Goal: Task Accomplishment & Management: Complete application form

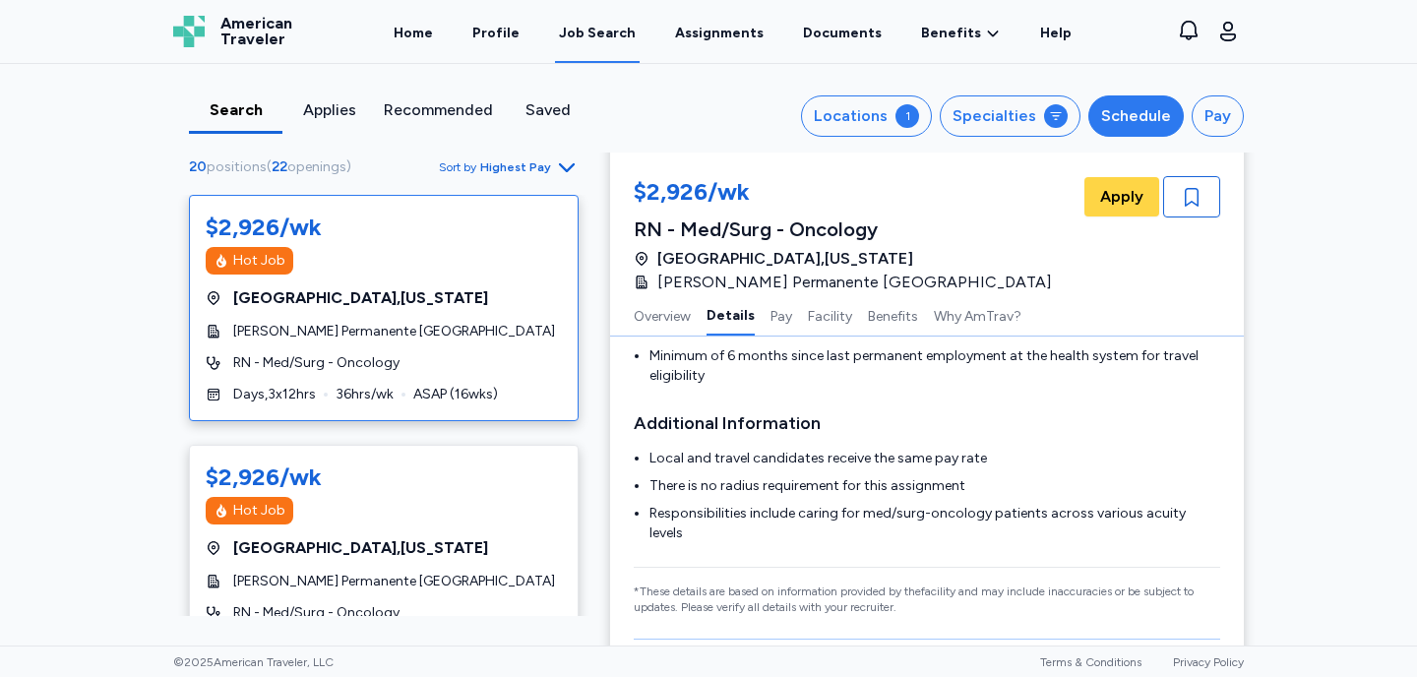
click at [1138, 114] on div "Schedule" at bounding box center [1136, 116] width 70 height 24
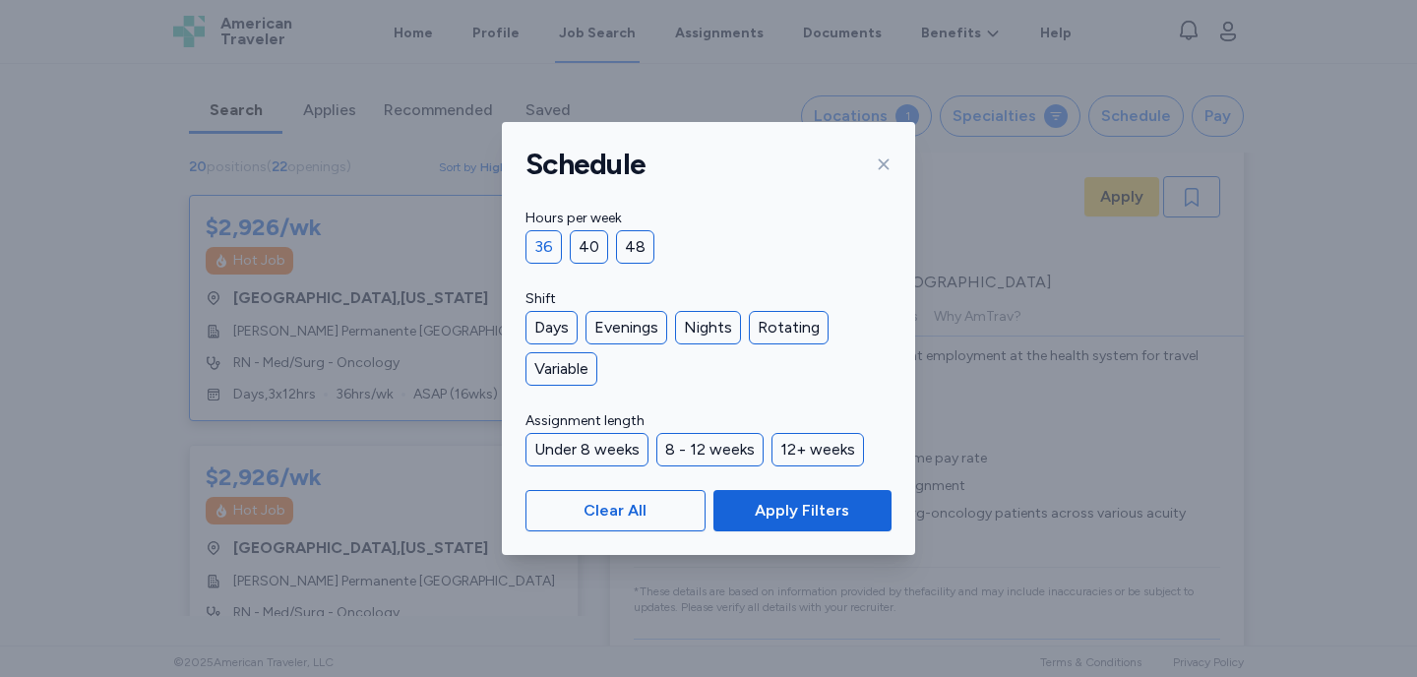
click at [541, 246] on div "36" at bounding box center [543, 246] width 36 height 33
click at [559, 330] on div "Days" at bounding box center [551, 327] width 52 height 33
click at [618, 337] on div "Evenings" at bounding box center [626, 327] width 82 height 33
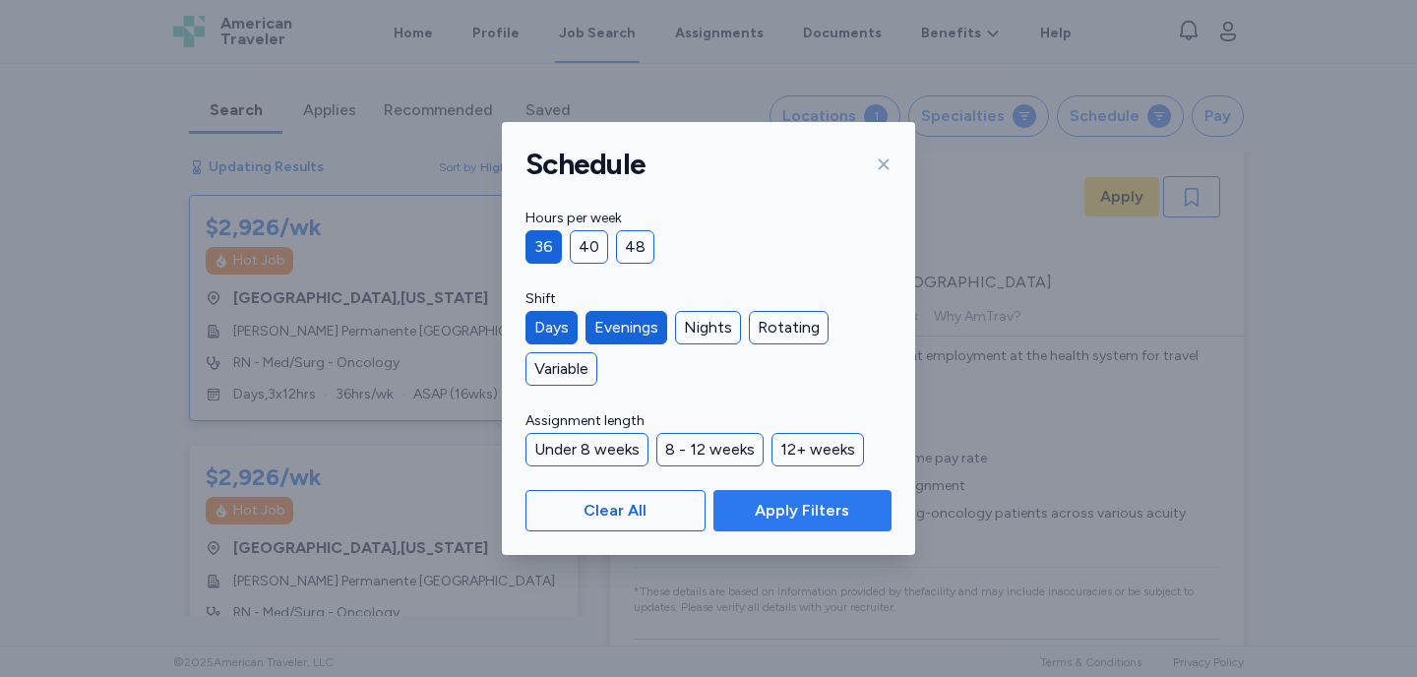
click at [792, 509] on span "Apply Filters" at bounding box center [802, 511] width 94 height 24
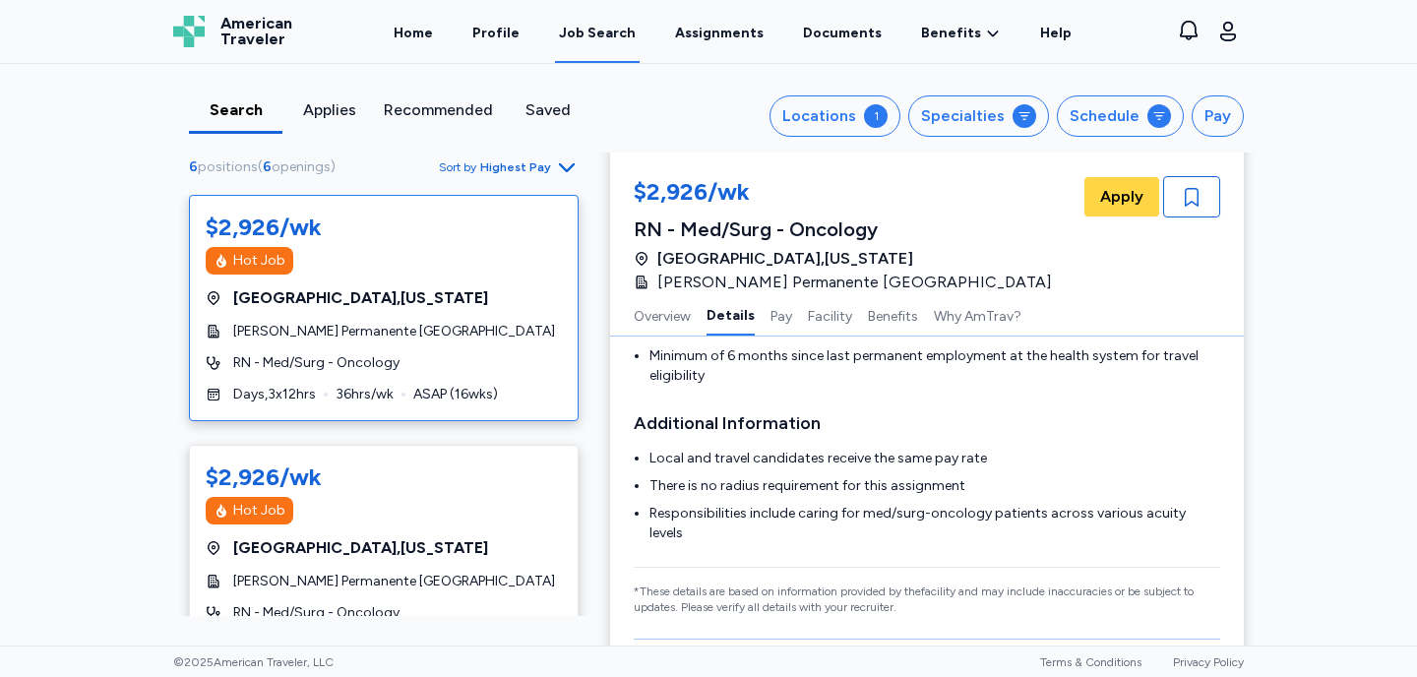
click at [452, 108] on div "Recommended" at bounding box center [438, 110] width 109 height 24
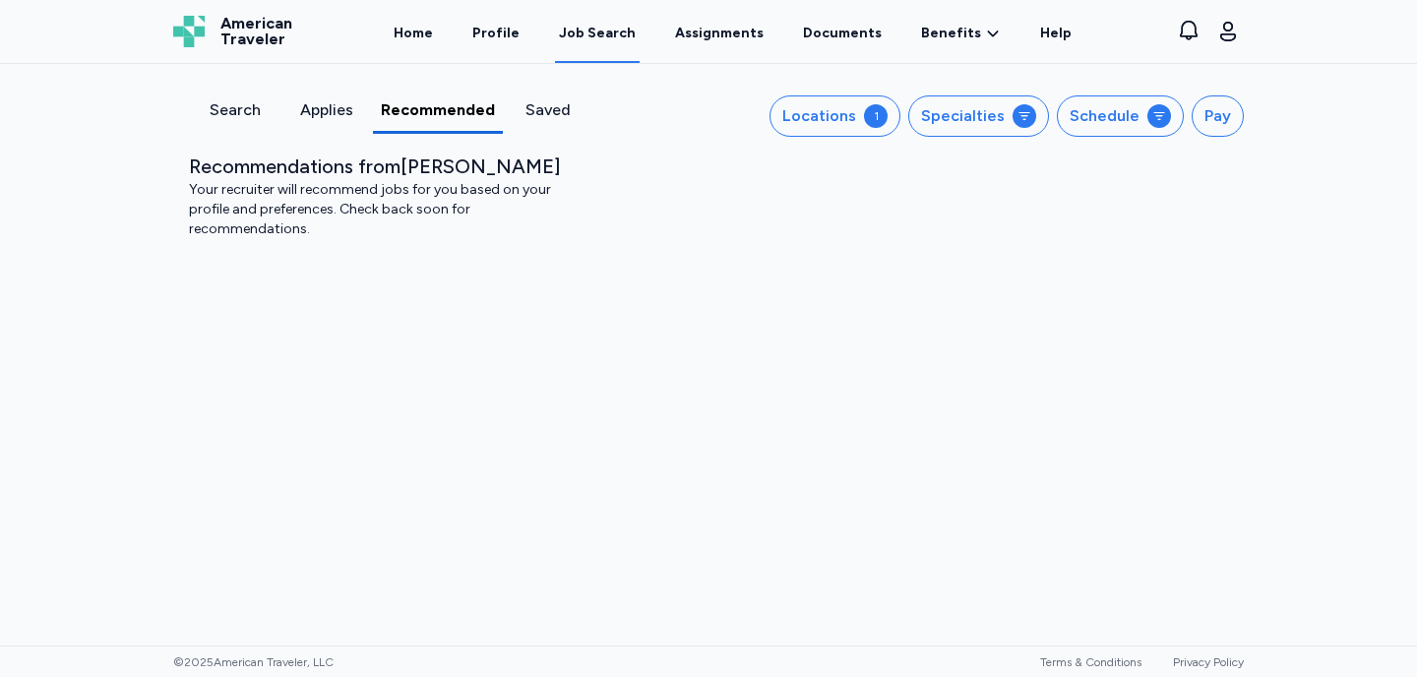
click at [238, 28] on span "American Traveler" at bounding box center [256, 31] width 72 height 31
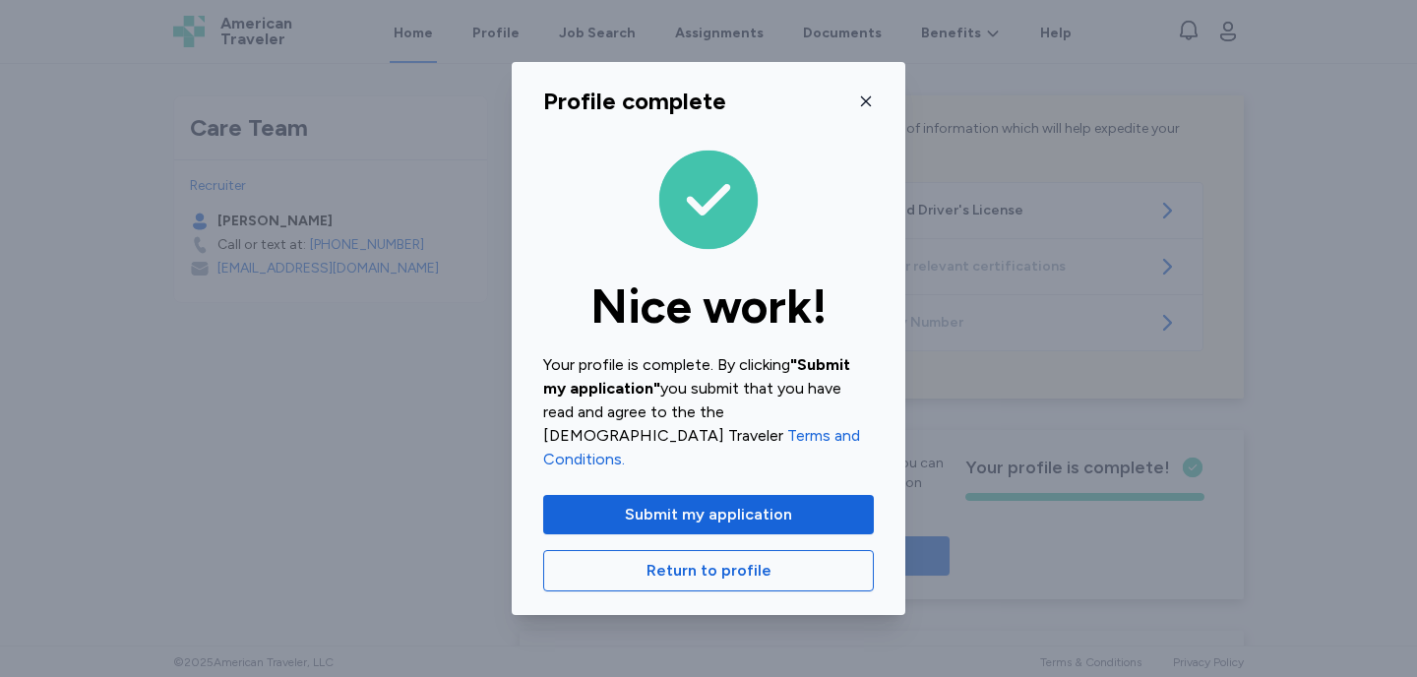
click at [863, 109] on icon "button" at bounding box center [866, 101] width 16 height 16
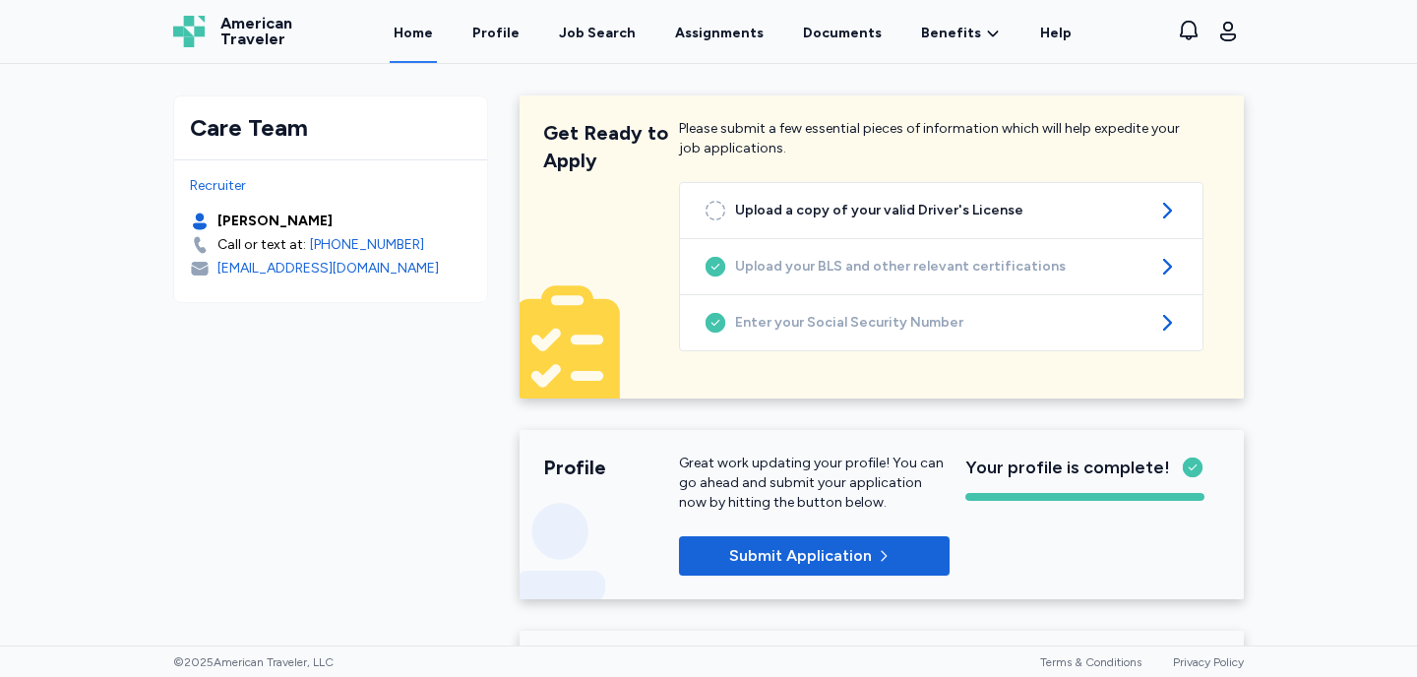
click at [437, 42] on link "Home" at bounding box center [413, 32] width 47 height 61
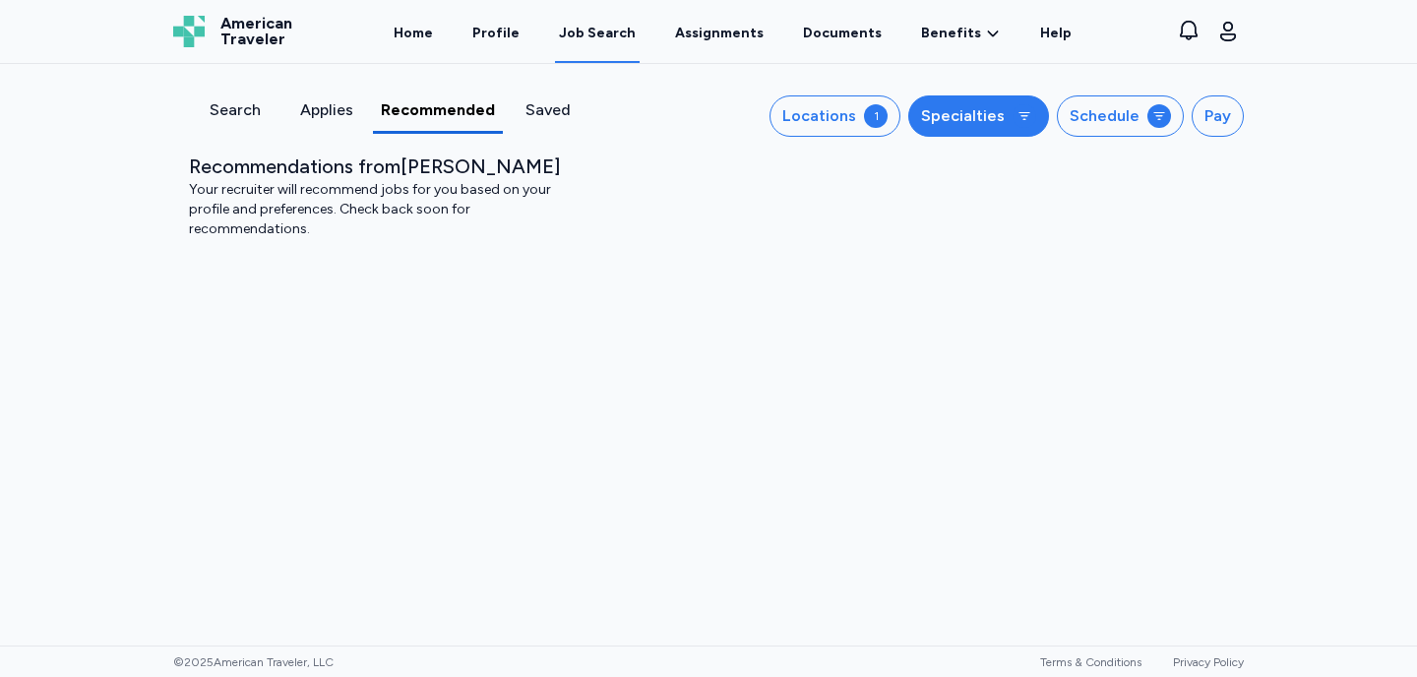
click at [984, 117] on div "Specialties" at bounding box center [963, 116] width 84 height 24
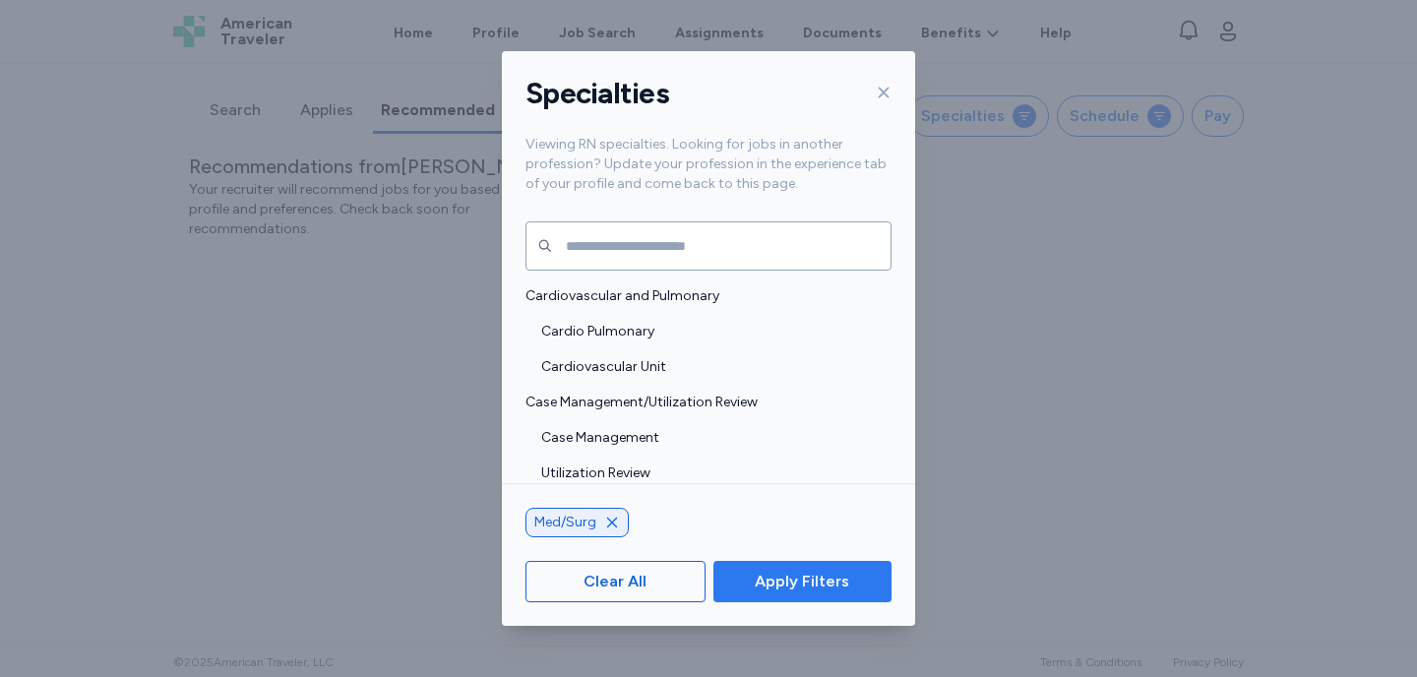
click at [773, 585] on span "Apply Filters" at bounding box center [802, 582] width 94 height 24
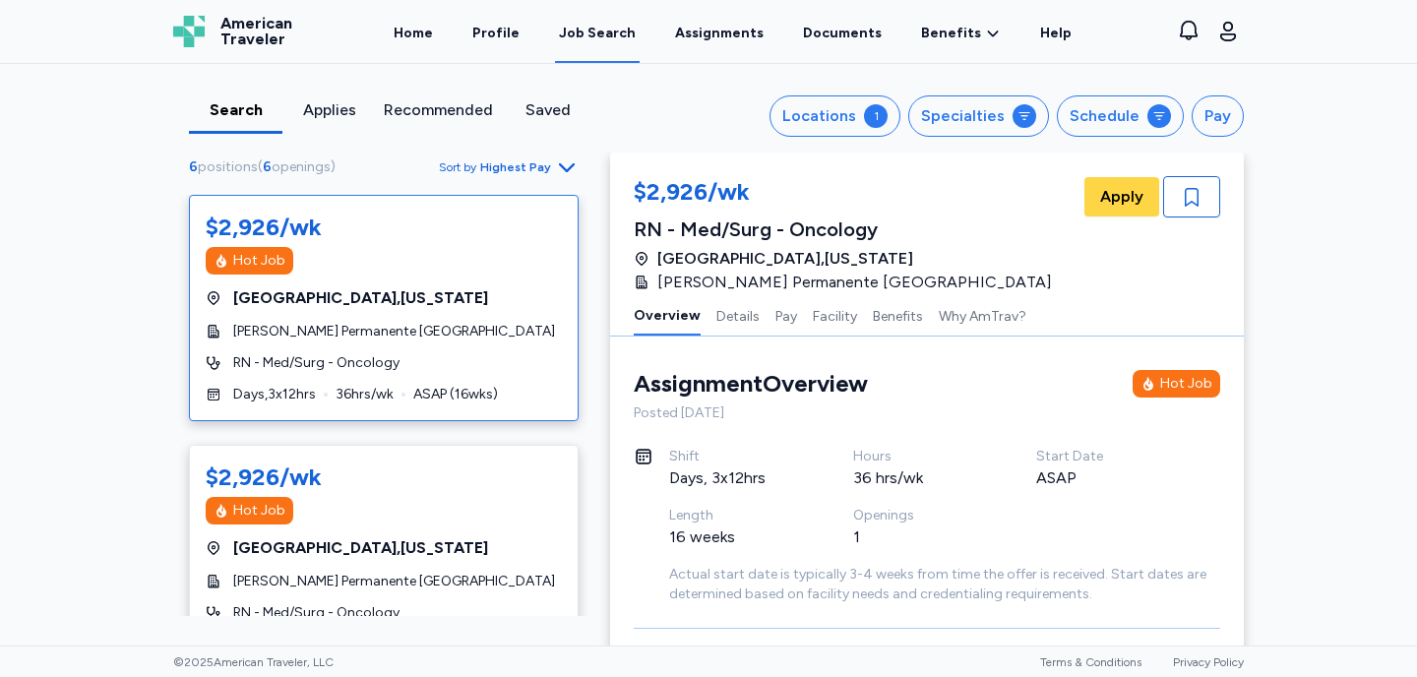
click at [412, 345] on div "$2,926/wk Hot Job [GEOGRAPHIC_DATA] , [US_STATE] [PERSON_NAME] Permanente [GEOG…" at bounding box center [384, 308] width 390 height 226
click at [421, 334] on span "[PERSON_NAME] Permanente [GEOGRAPHIC_DATA]" at bounding box center [394, 332] width 322 height 20
click at [734, 317] on button "Details" at bounding box center [737, 314] width 43 height 41
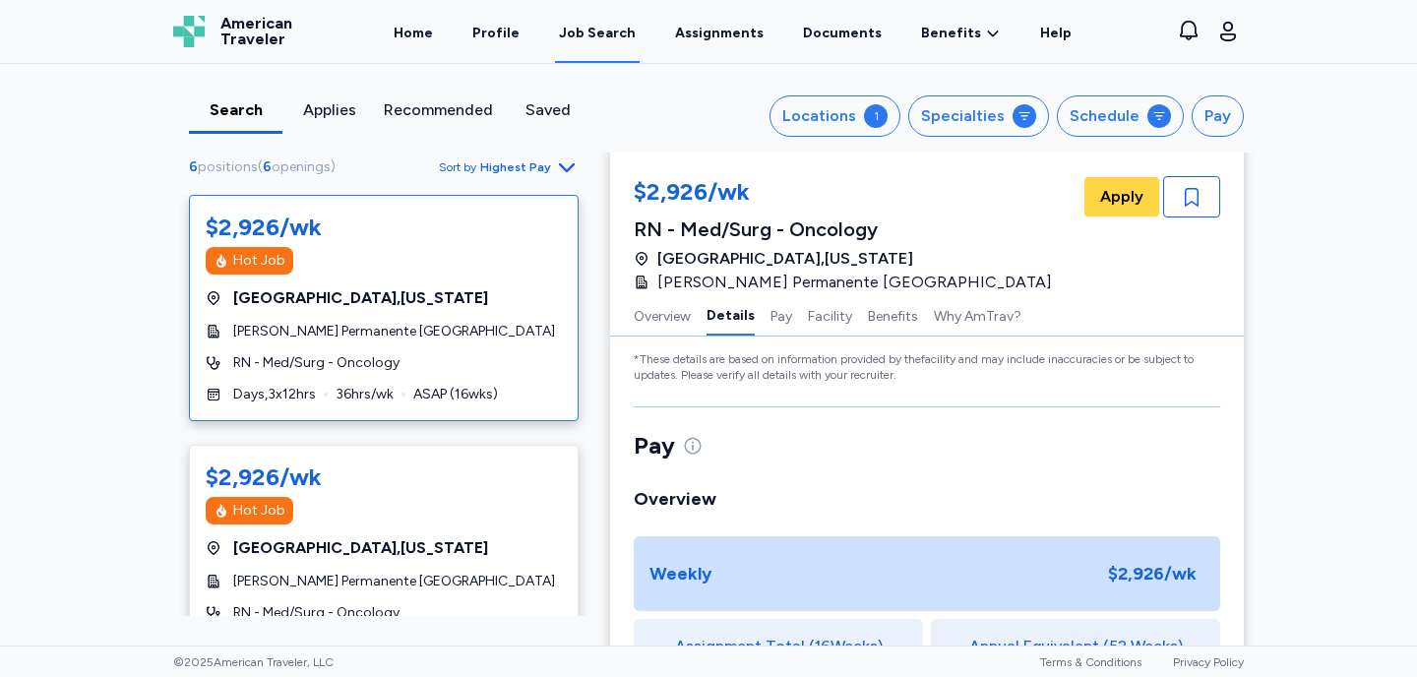
scroll to position [824, 0]
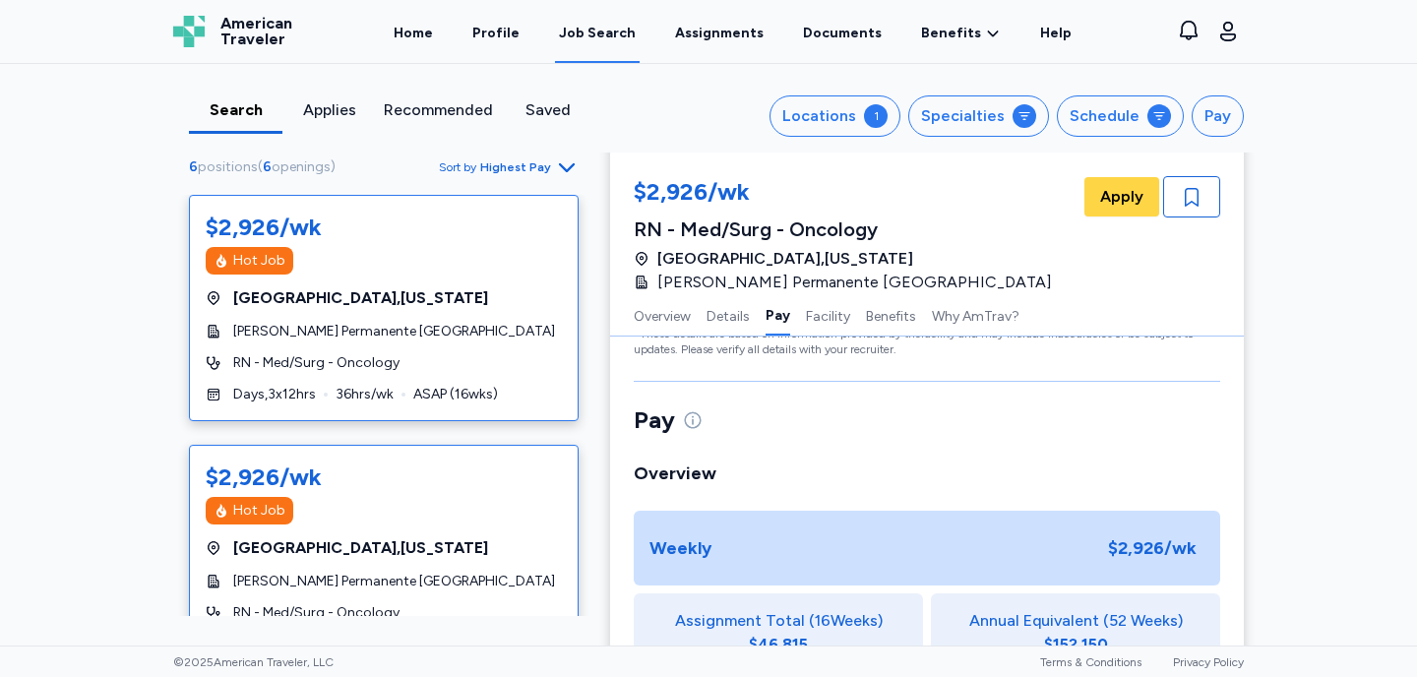
click at [410, 555] on div "[GEOGRAPHIC_DATA] , [US_STATE]" at bounding box center [384, 548] width 356 height 24
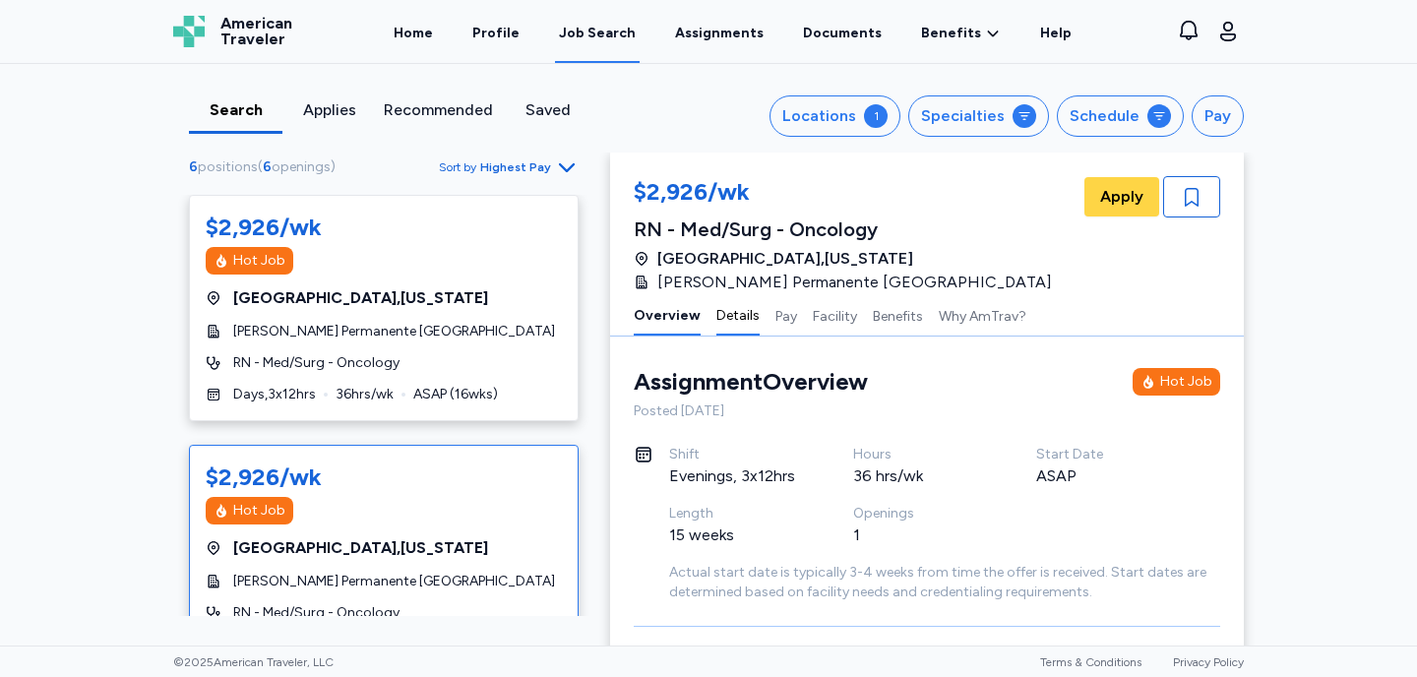
click at [726, 312] on button "Details" at bounding box center [737, 314] width 43 height 41
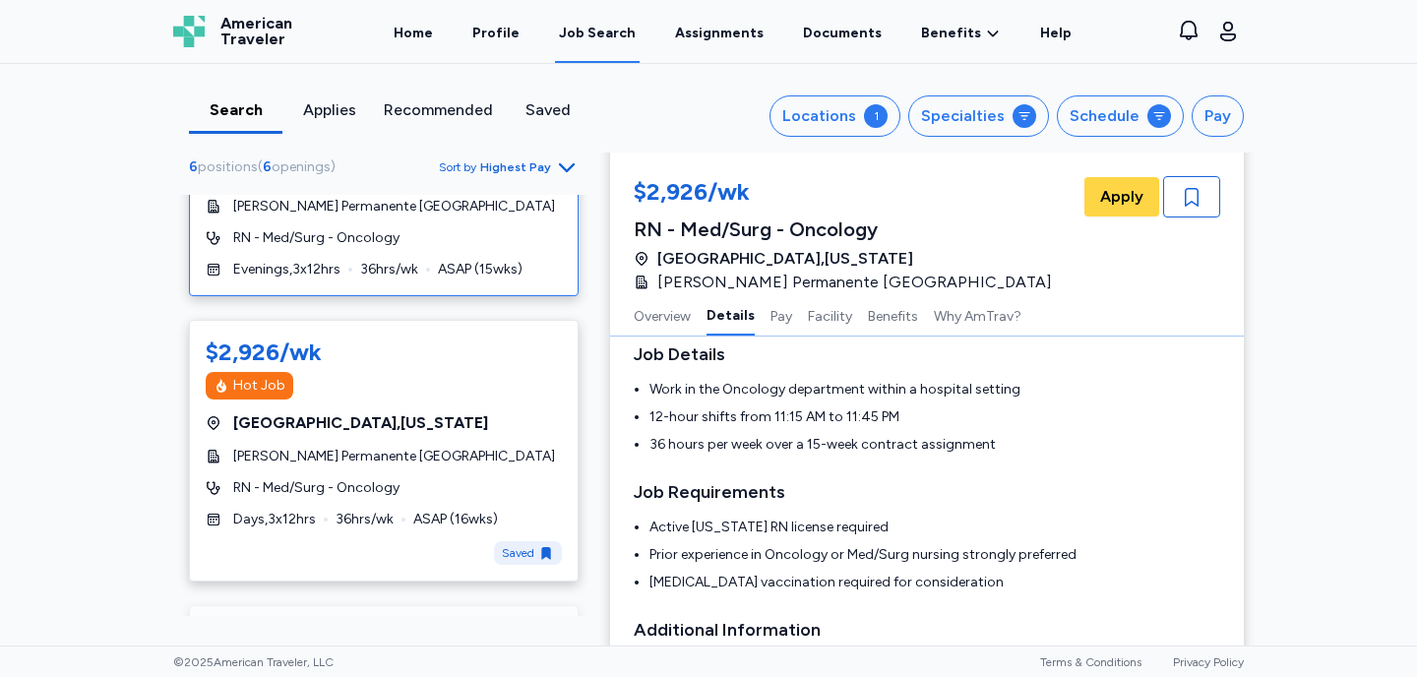
scroll to position [377, 0]
click at [421, 484] on div "RN - Med/Surg - Oncology" at bounding box center [384, 486] width 356 height 20
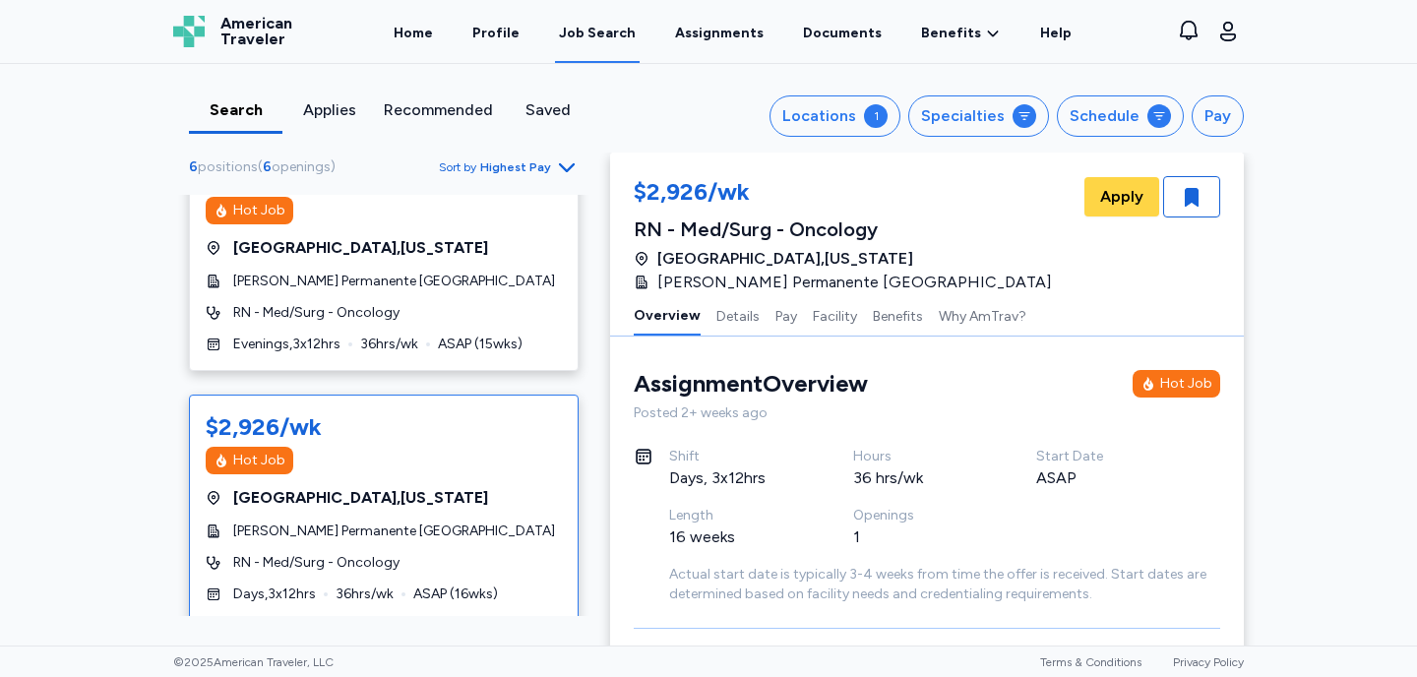
scroll to position [306, 0]
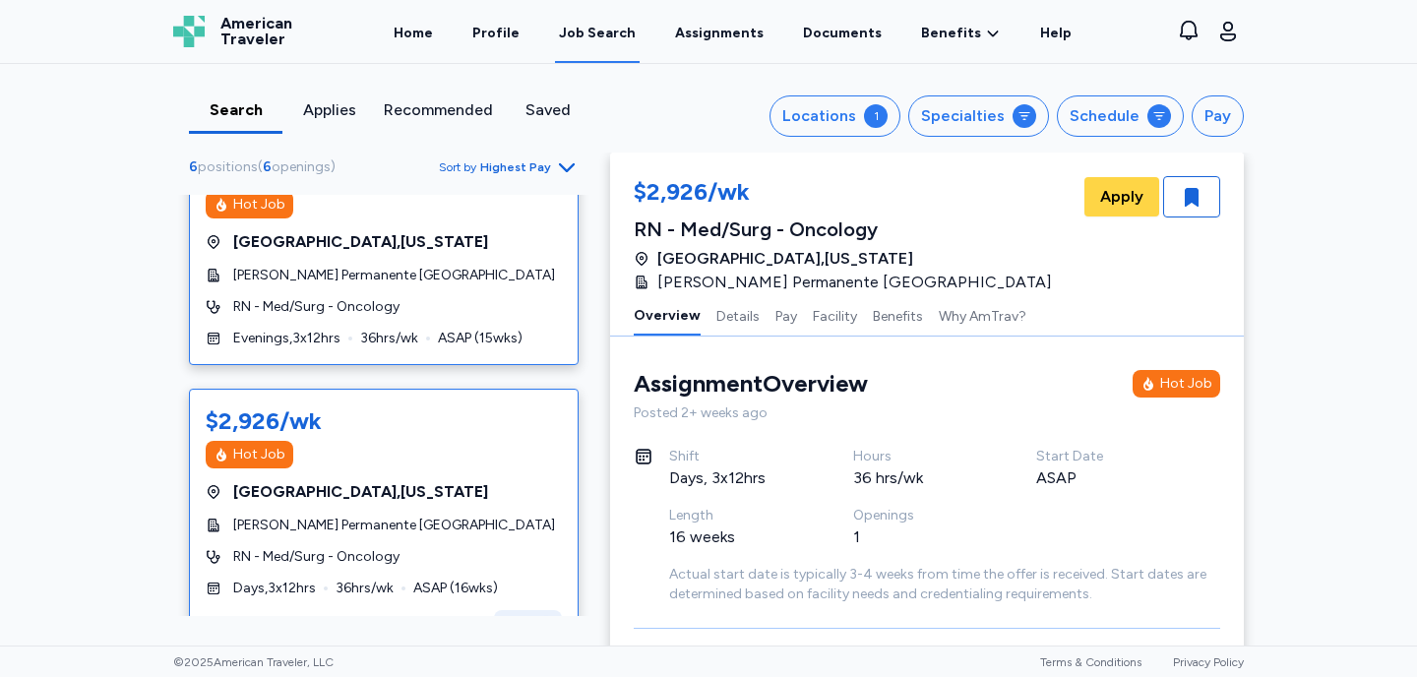
click at [432, 261] on div "$2,926/wk Hot Job [GEOGRAPHIC_DATA] , [US_STATE] [PERSON_NAME] Permanente [GEOG…" at bounding box center [384, 252] width 390 height 226
